Goal: Information Seeking & Learning: Find specific page/section

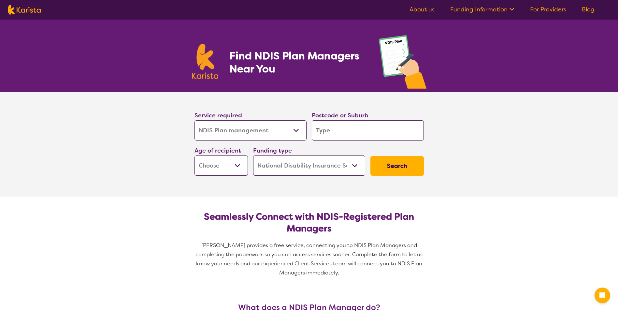
select select "NDIS Plan management"
select select "NDIS"
select select "NDIS Plan management"
select select "NDIS"
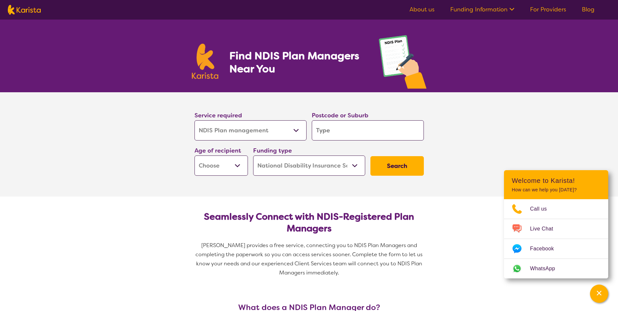
type input "7"
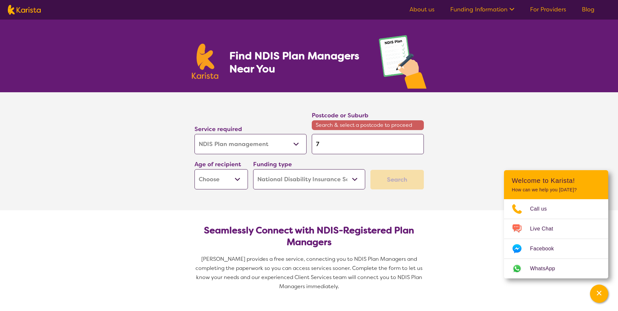
type input "73"
type input "731"
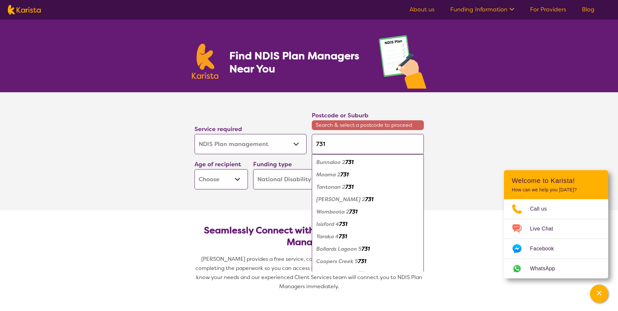
type input "7315"
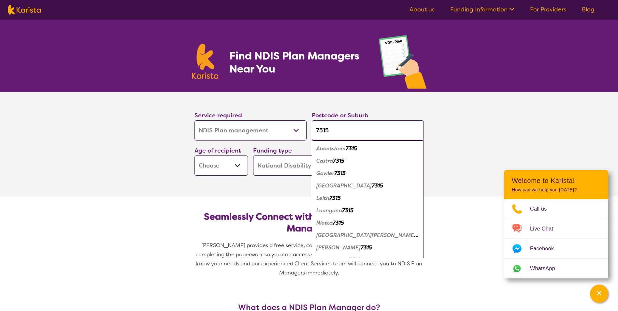
type input "7315"
click at [482, 113] on section "Service required Allied Health Assistant Assessment ([MEDICAL_DATA] or [MEDICAL…" at bounding box center [309, 144] width 618 height 104
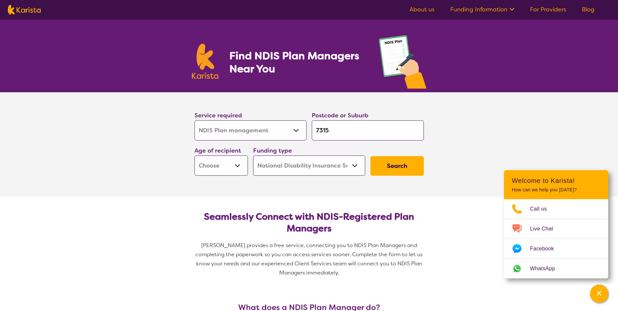
click at [238, 167] on select "Early Childhood - 0 to 9 Child - 10 to 11 Adolescent - 12 to 17 Adult - 18 to 6…" at bounding box center [220, 165] width 53 height 20
select select "AS"
click at [194, 155] on select "Early Childhood - 0 to 9 Child - 10 to 11 Adolescent - 12 to 17 Adult - 18 to 6…" at bounding box center [220, 165] width 53 height 20
select select "AS"
click at [394, 165] on button "Search" at bounding box center [396, 166] width 53 height 20
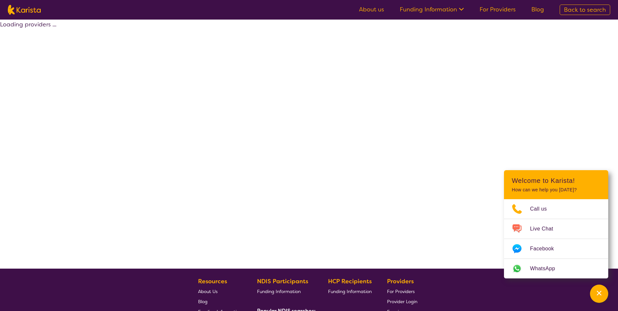
select select "by_score"
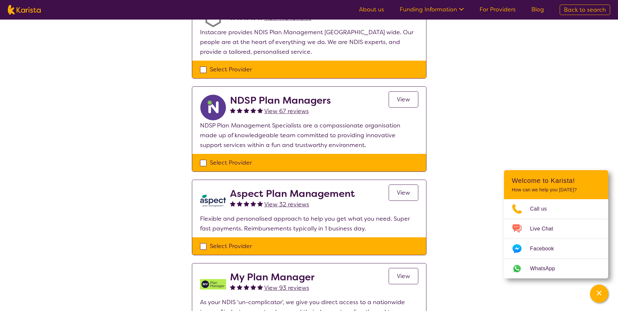
scroll to position [65, 0]
